Goal: Transaction & Acquisition: Purchase product/service

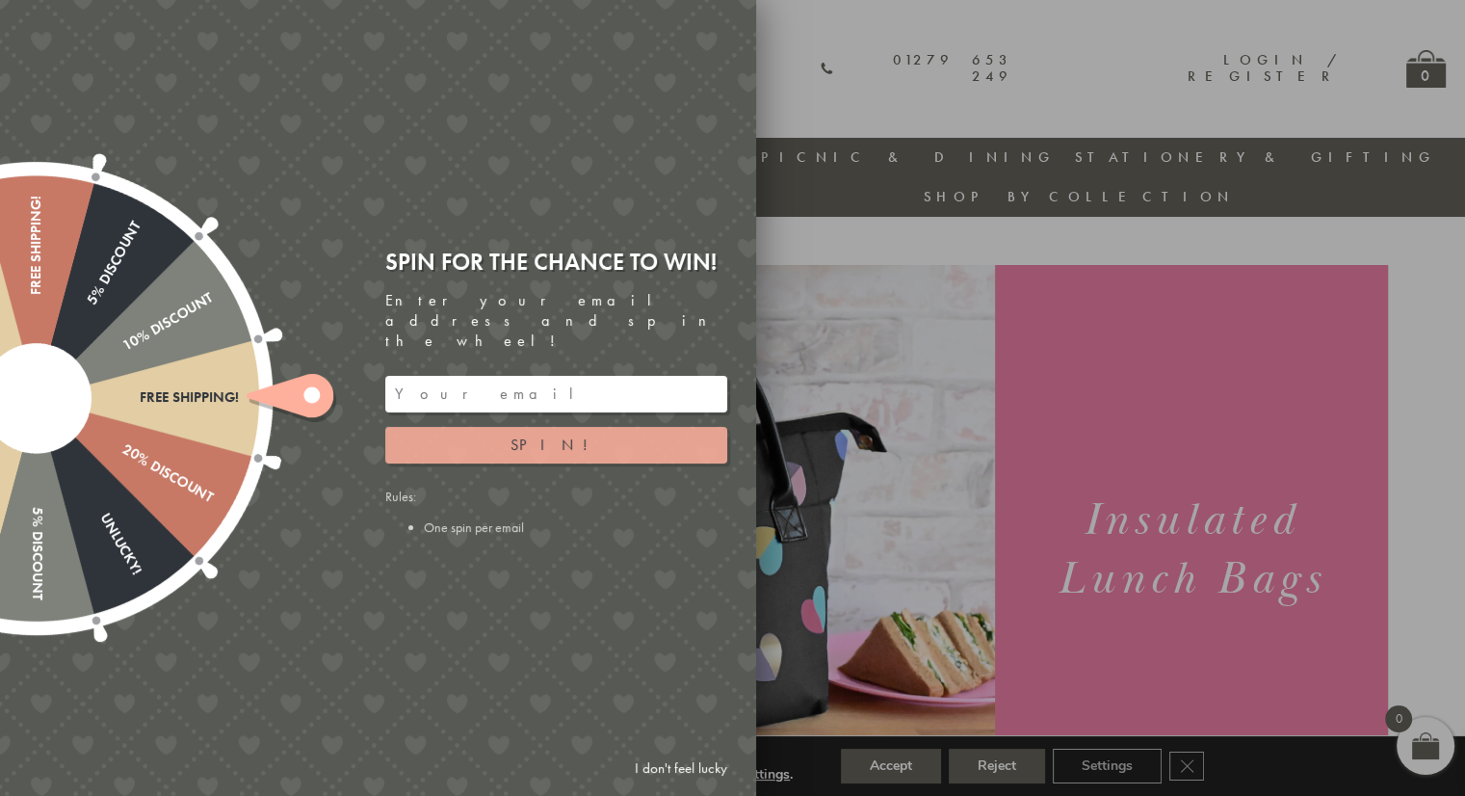
click at [487, 427] on button "Spin!" at bounding box center [556, 445] width 342 height 37
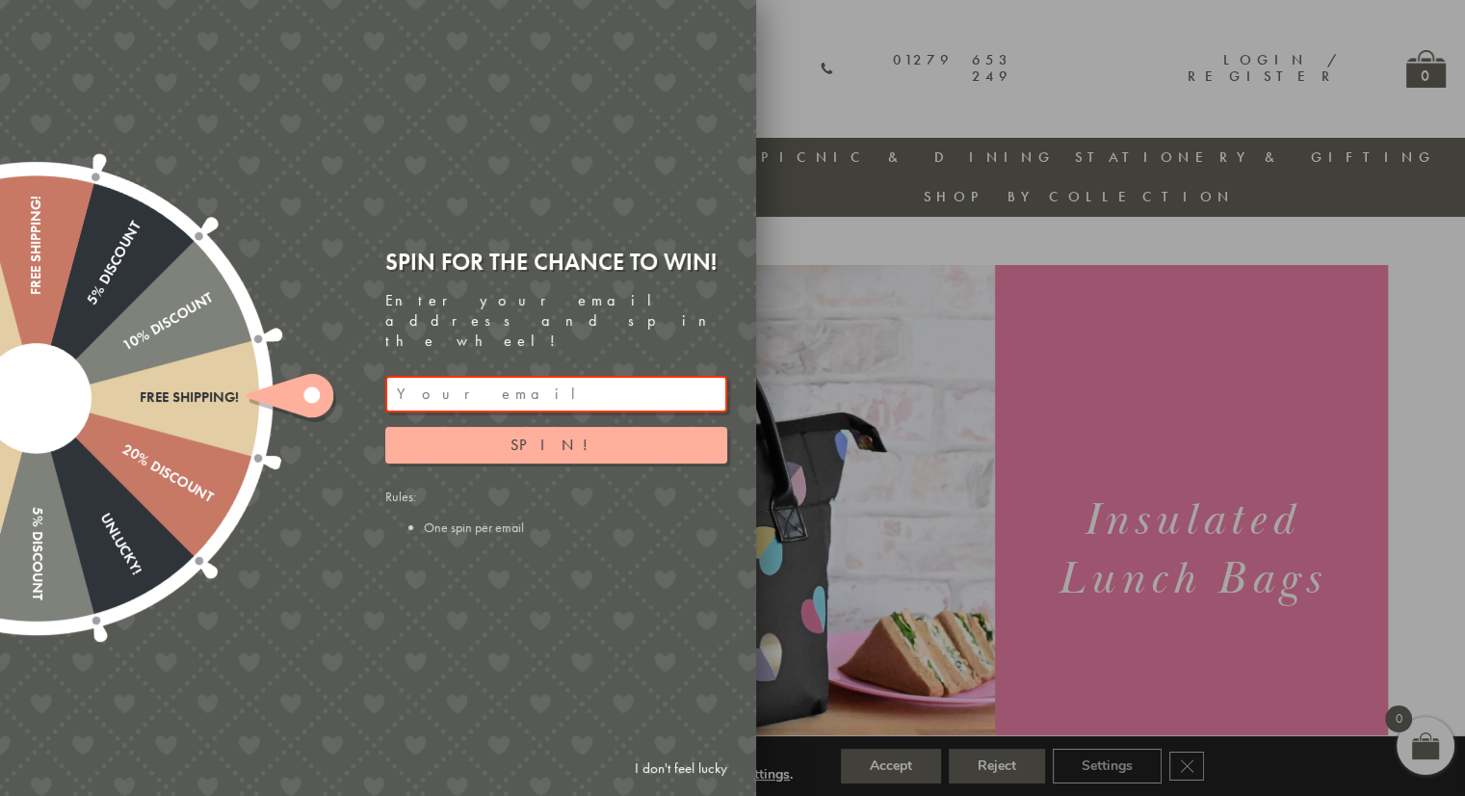
click at [489, 379] on input "email" at bounding box center [556, 394] width 342 height 37
click at [496, 448] on div "Spin for the chance to win! Enter your email address and spin the wheel! [EMAIL…" at bounding box center [556, 391] width 342 height 289
click at [495, 433] on button "Spin!" at bounding box center [556, 445] width 342 height 37
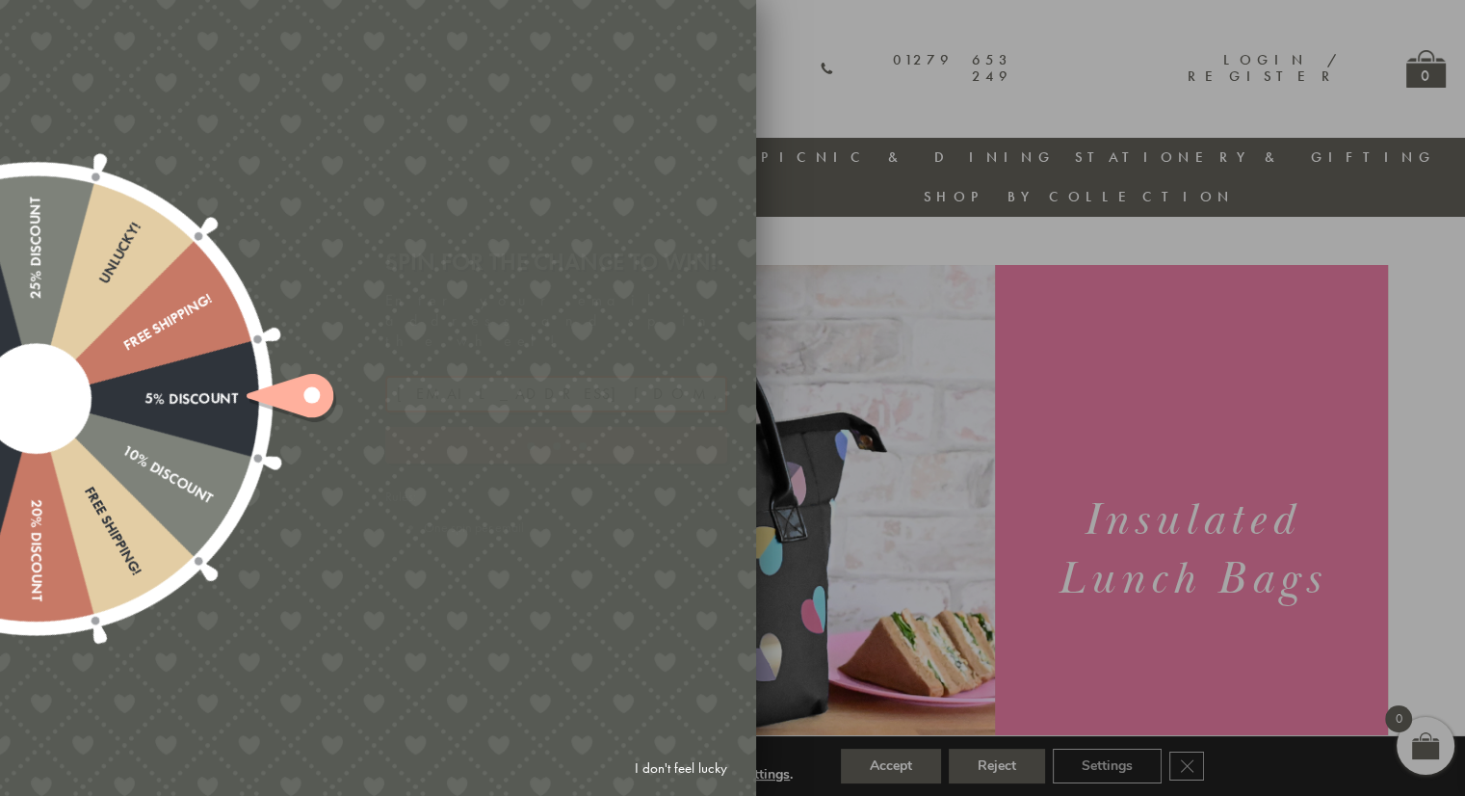
type input "GHM9BH6T"
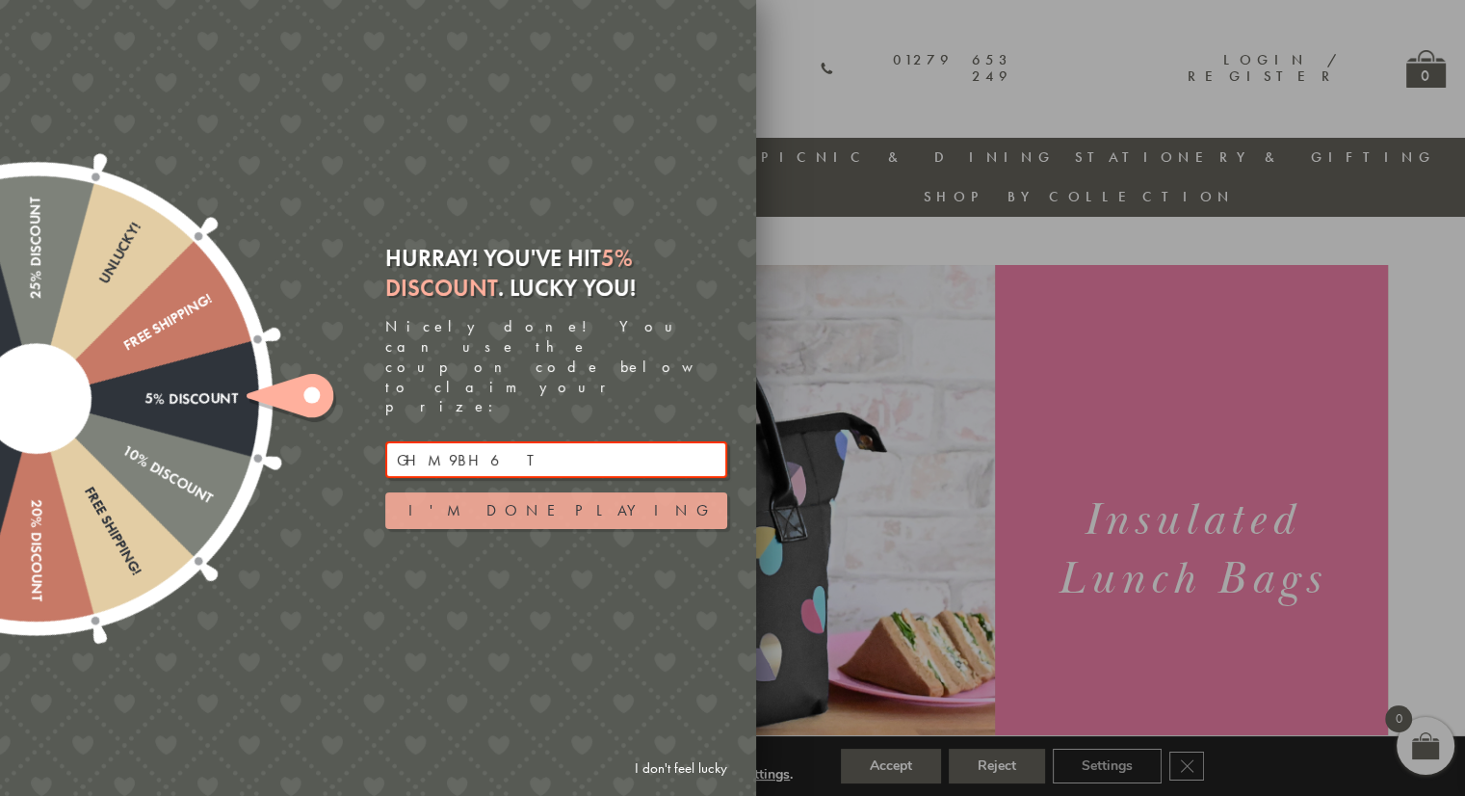
click at [547, 497] on button "I'm done playing" at bounding box center [556, 510] width 342 height 37
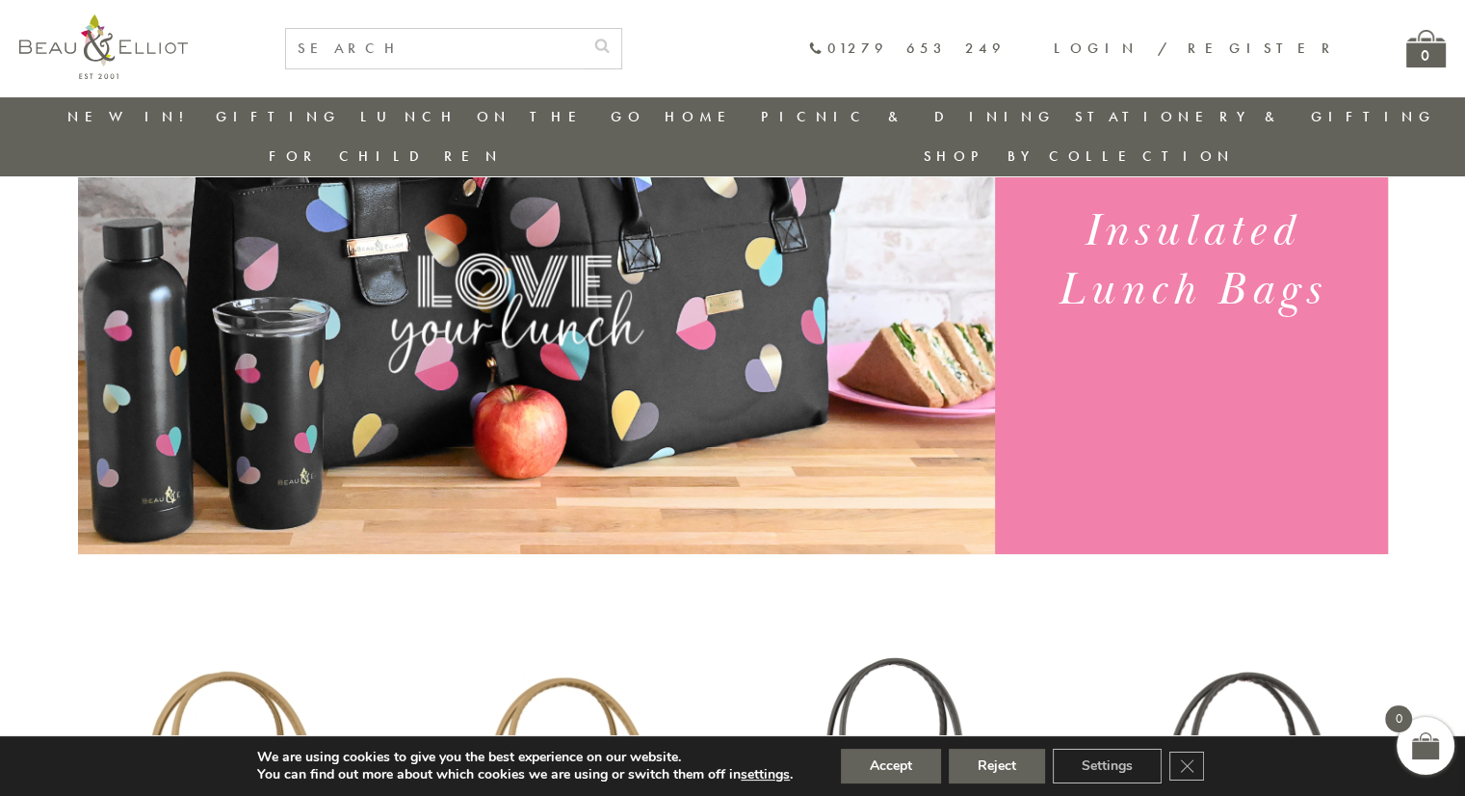
scroll to position [248, 0]
click at [902, 768] on button "Accept" at bounding box center [891, 765] width 100 height 35
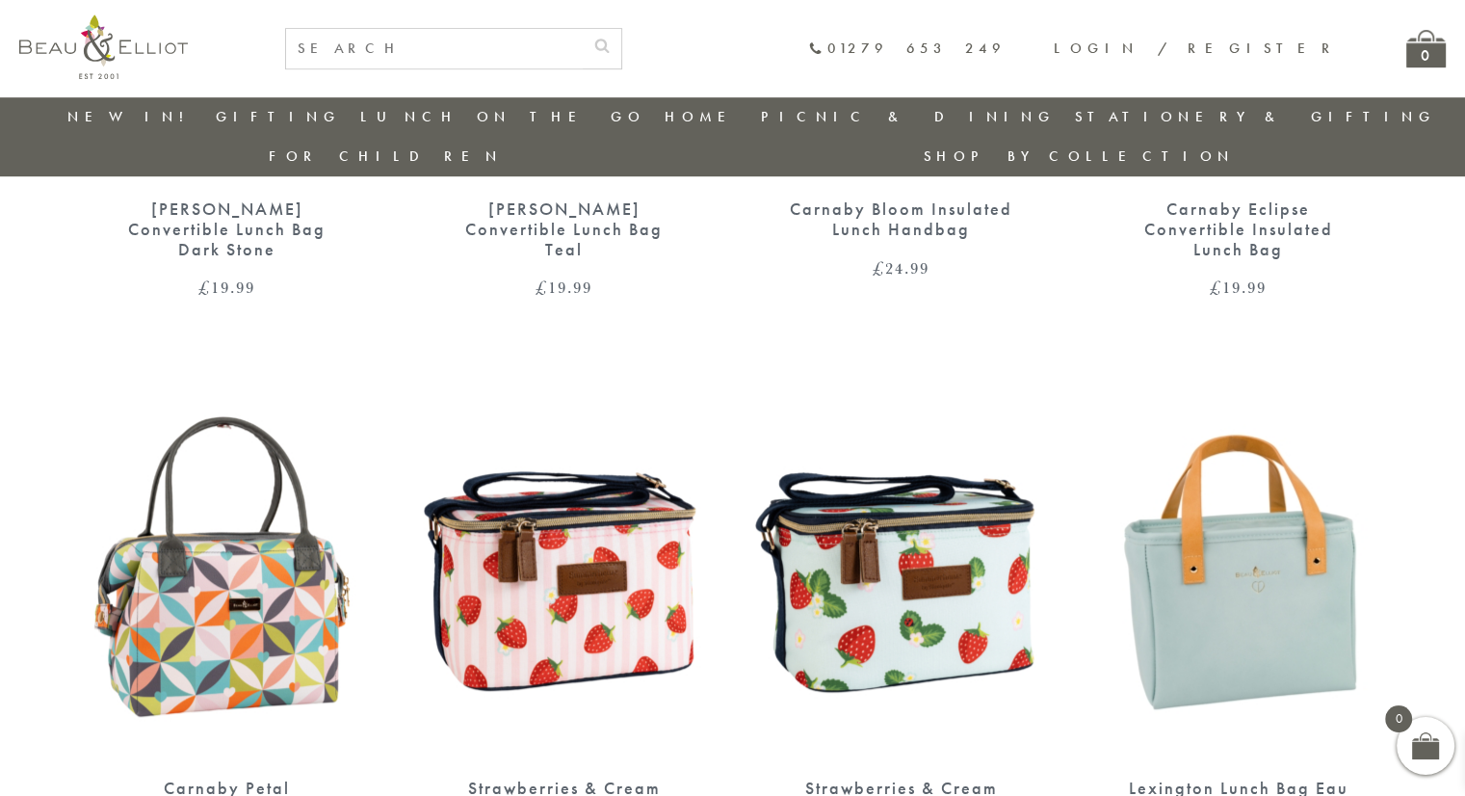
scroll to position [729, 0]
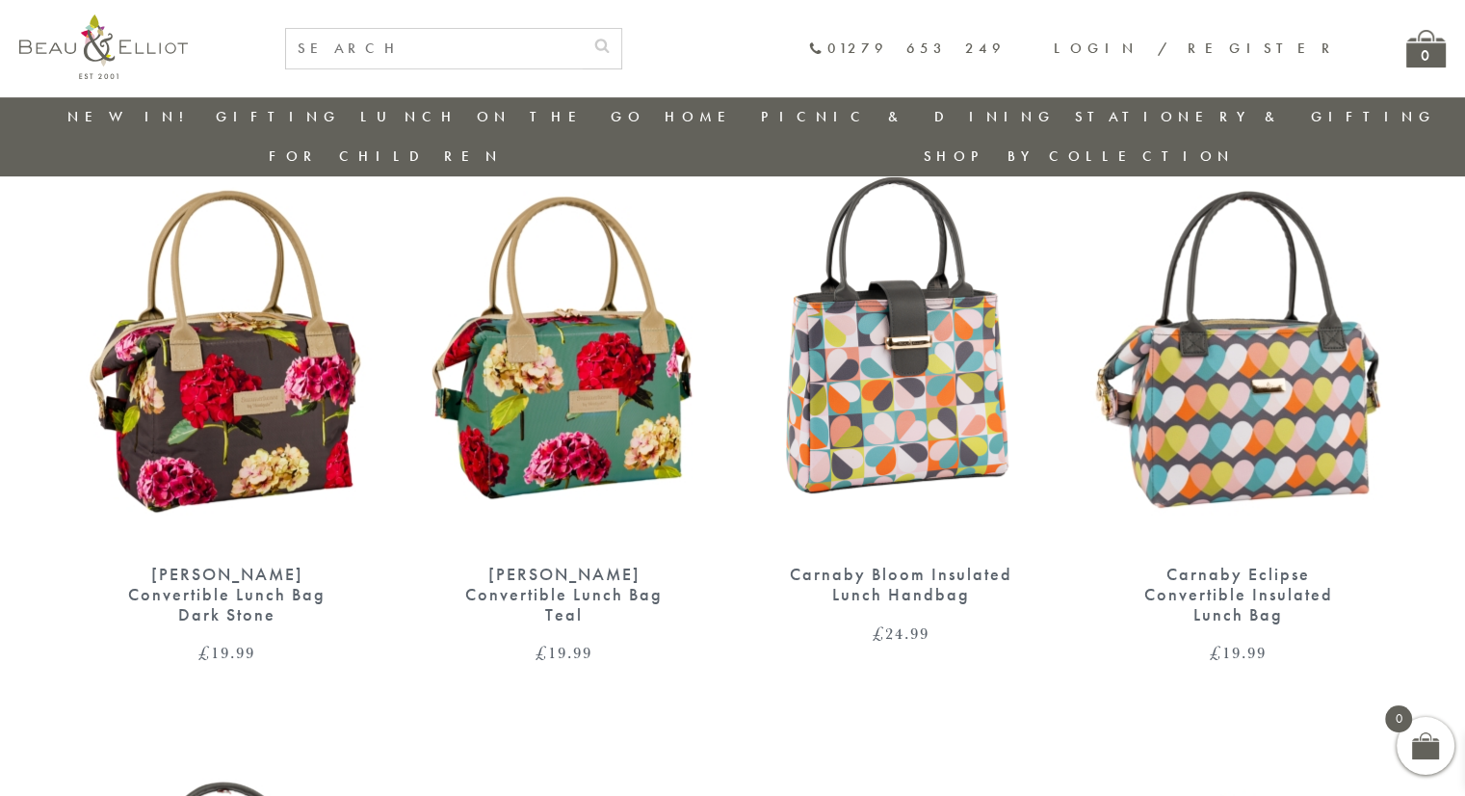
click at [217, 402] on img at bounding box center [227, 352] width 299 height 385
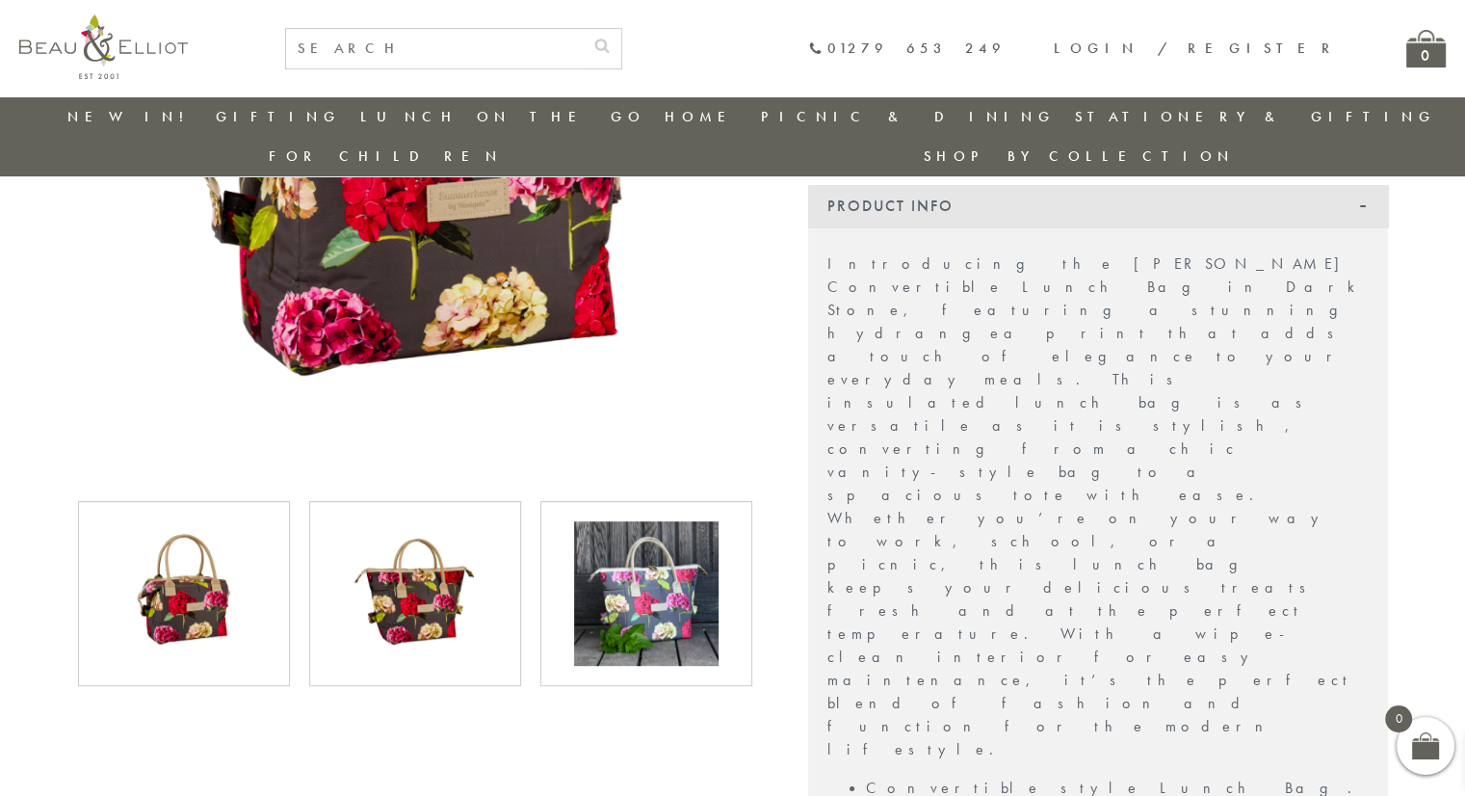
scroll to position [440, 0]
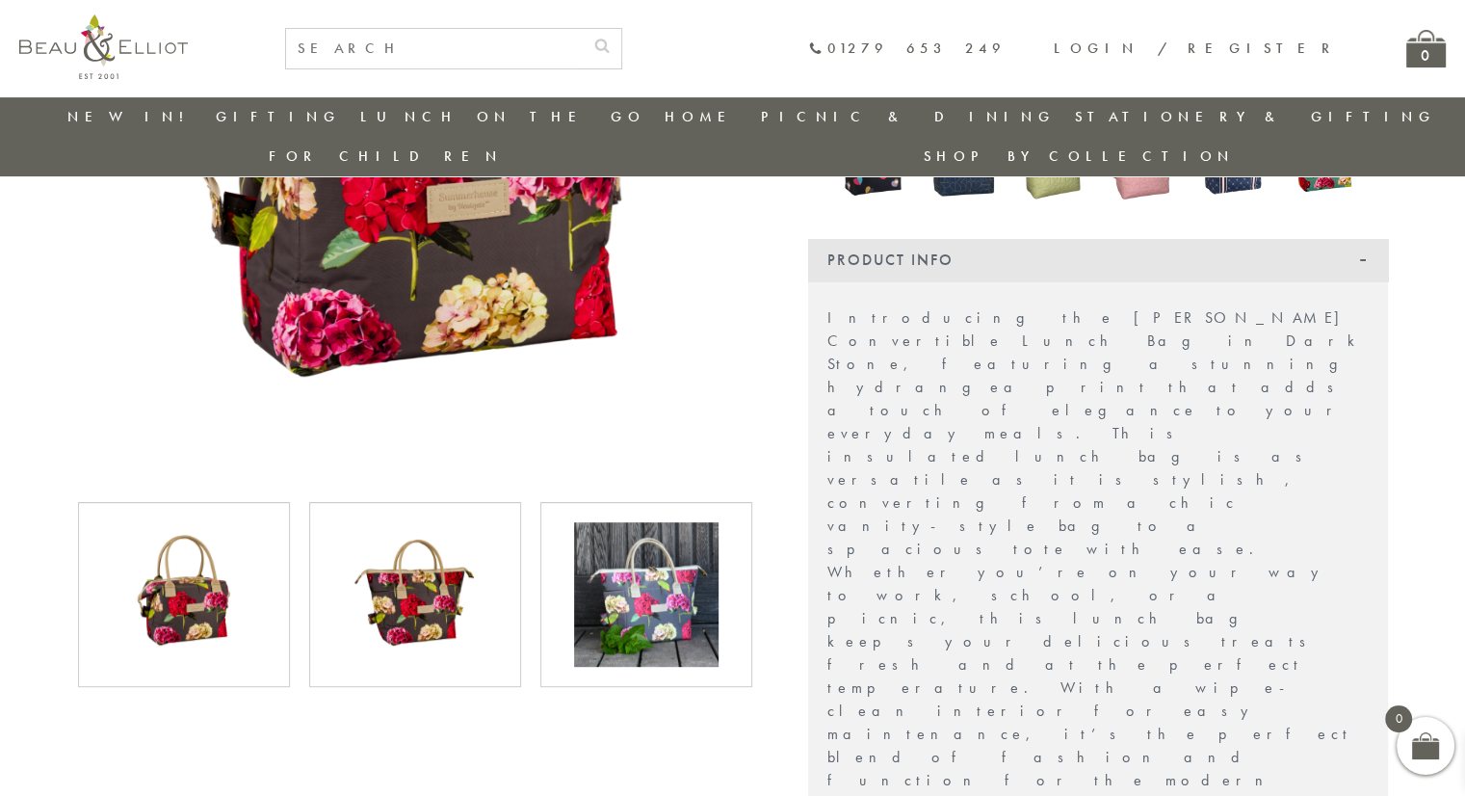
click at [660, 567] on img at bounding box center [646, 594] width 144 height 144
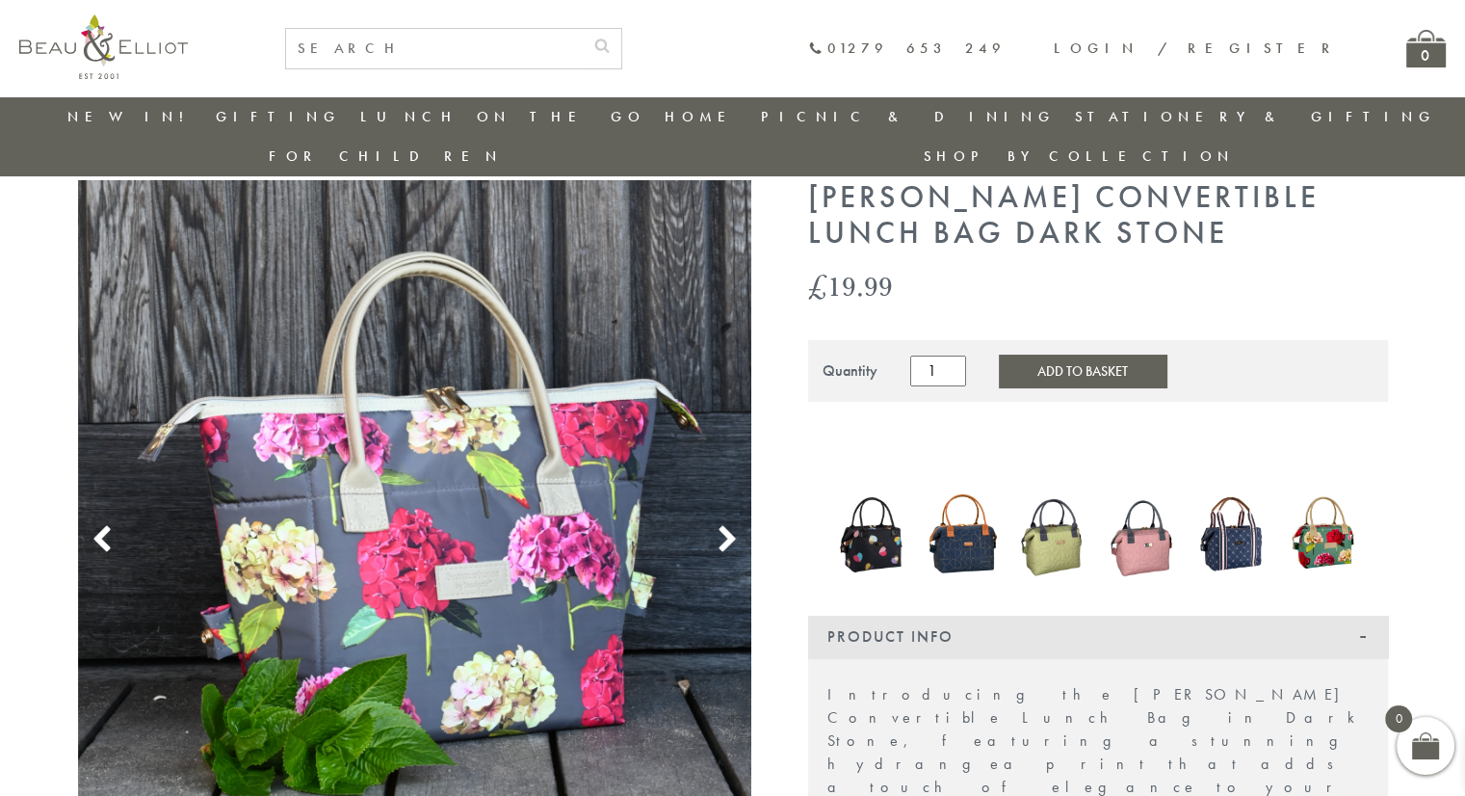
scroll to position [55, 0]
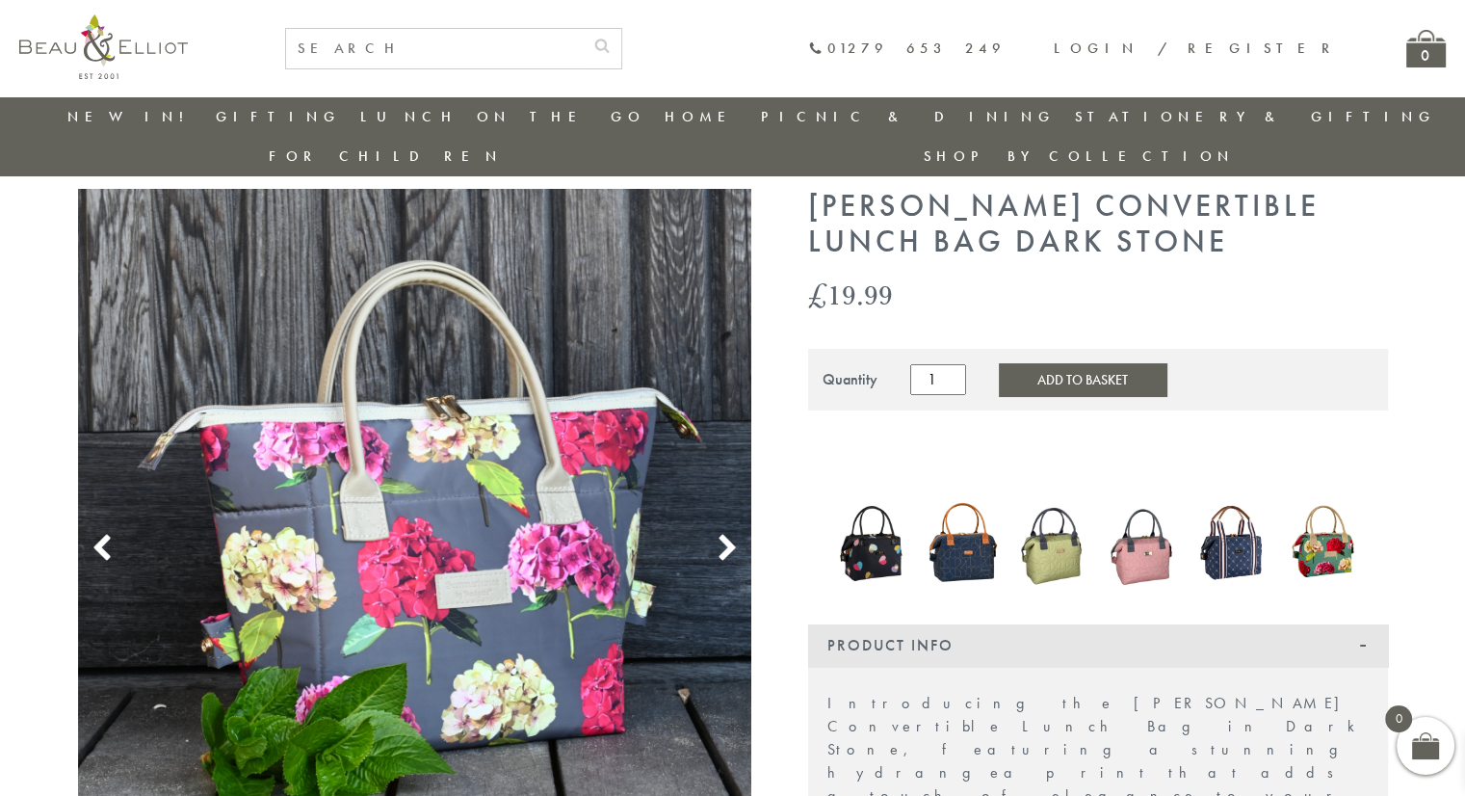
click at [731, 535] on use at bounding box center [727, 548] width 16 height 26
